Goal: Navigation & Orientation: Go to known website

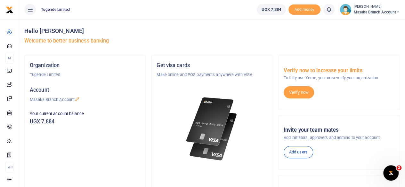
click at [224, 42] on h5 "Welcome to better business banking" at bounding box center [212, 41] width 376 height 6
